Goal: Information Seeking & Learning: Learn about a topic

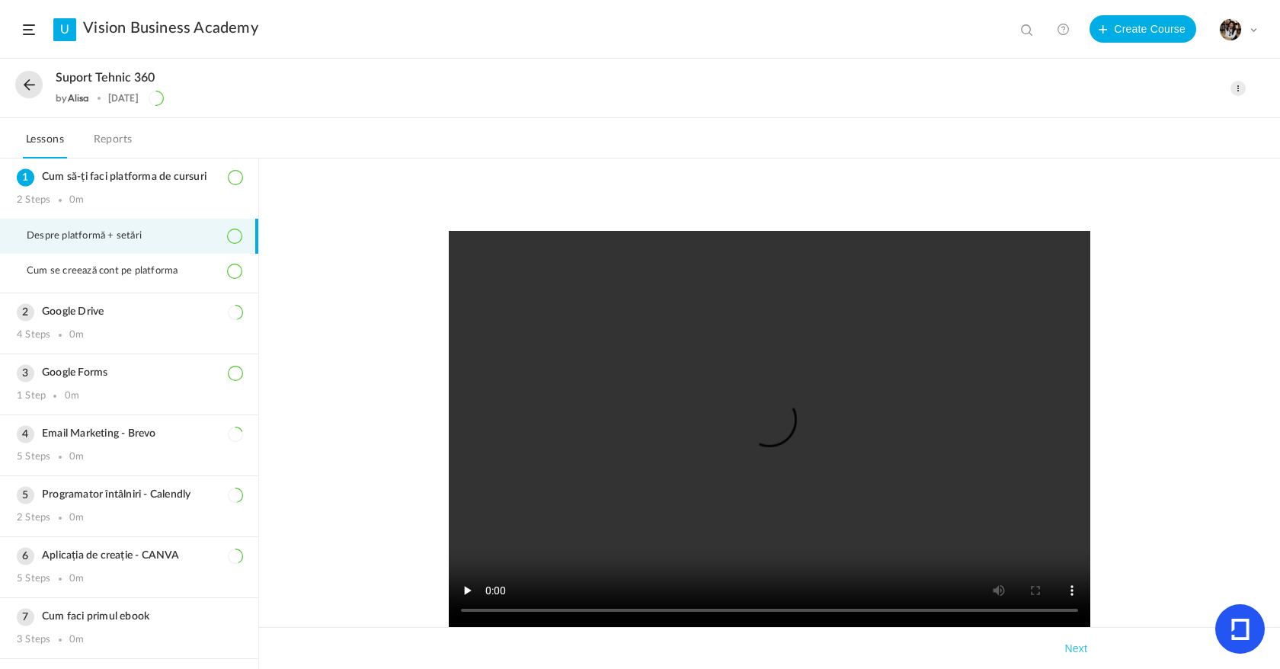
scroll to position [112, 0]
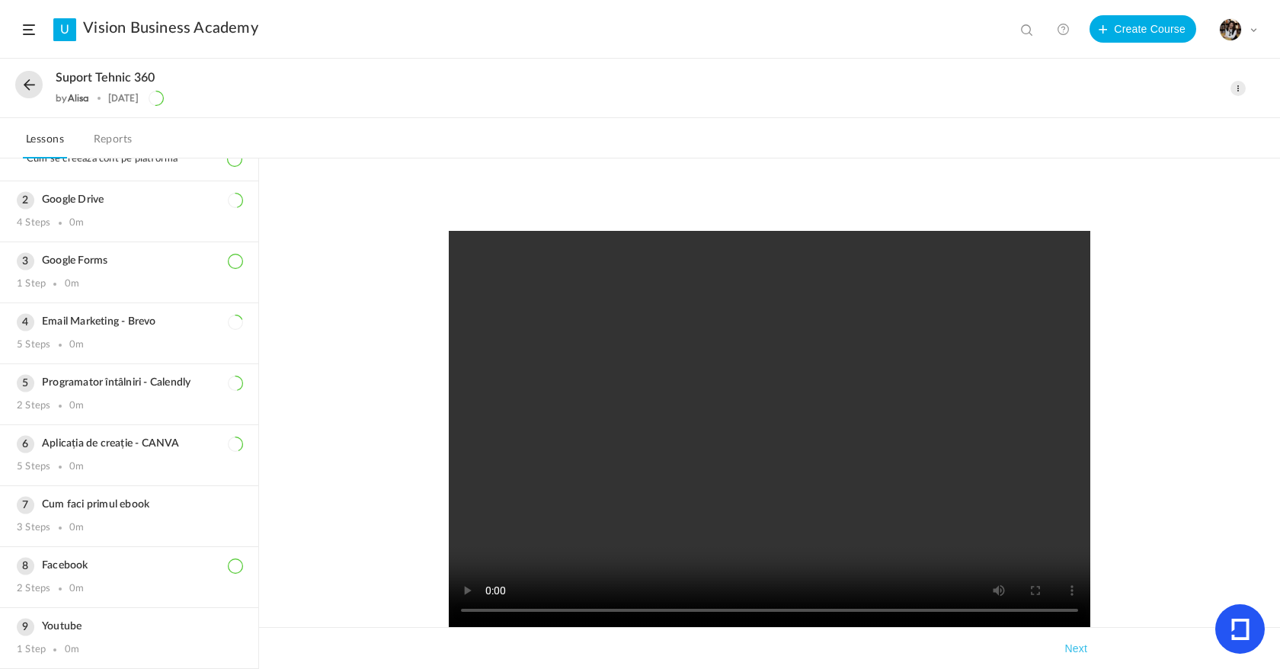
click at [21, 96] on div "Suport tehnic 360 by [PERSON_NAME] [DATE]" at bounding box center [573, 88] width 1117 height 35
click at [23, 91] on button at bounding box center [28, 84] width 27 height 27
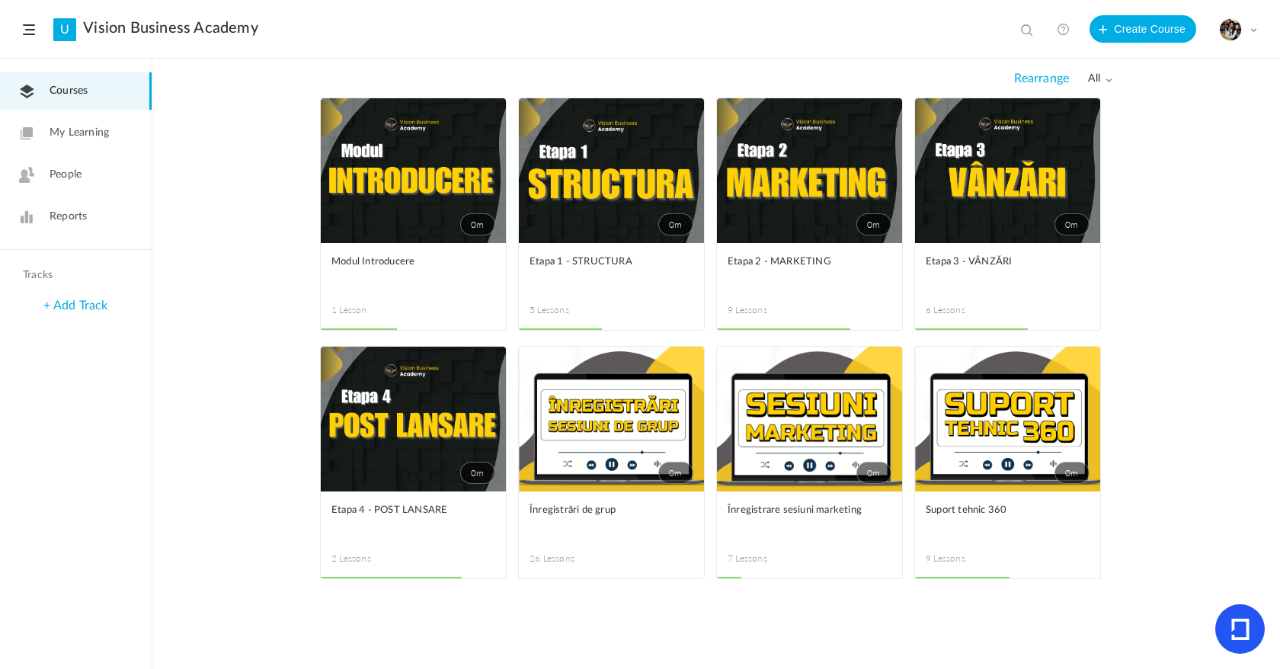
click at [773, 410] on link "0m" at bounding box center [809, 419] width 185 height 145
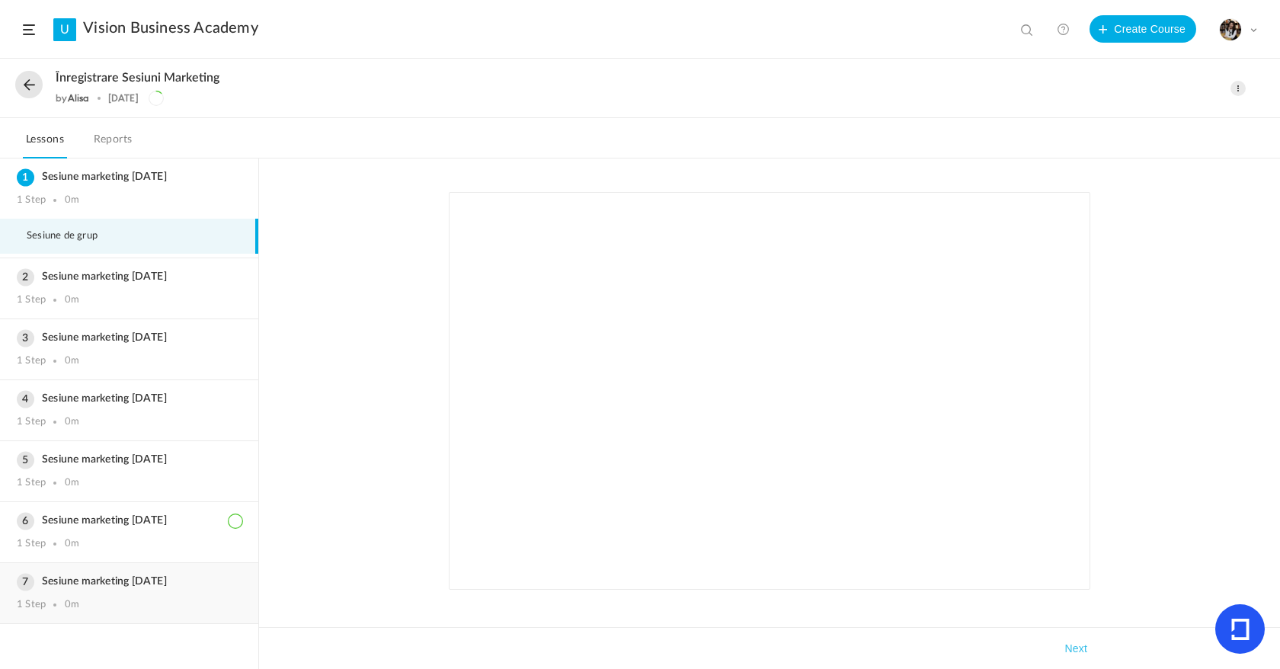
click at [107, 600] on div "1 Step 0m" at bounding box center [129, 605] width 225 height 12
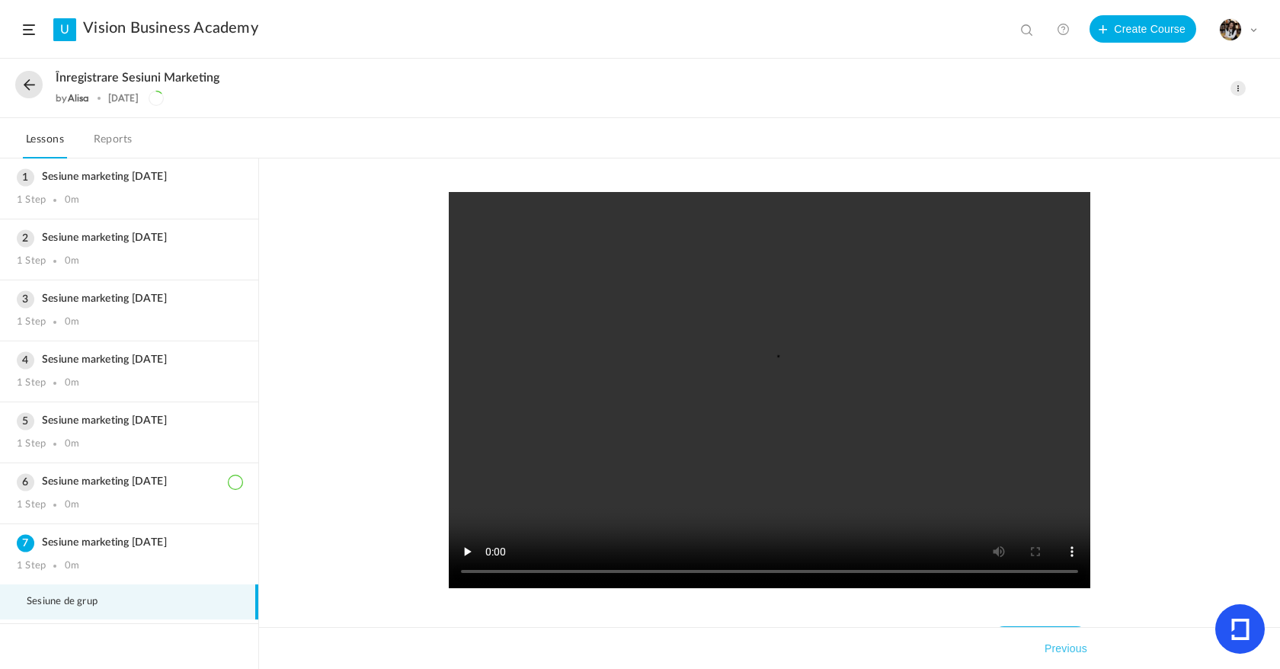
scroll to position [42, 0]
